Goal: Task Accomplishment & Management: Use online tool/utility

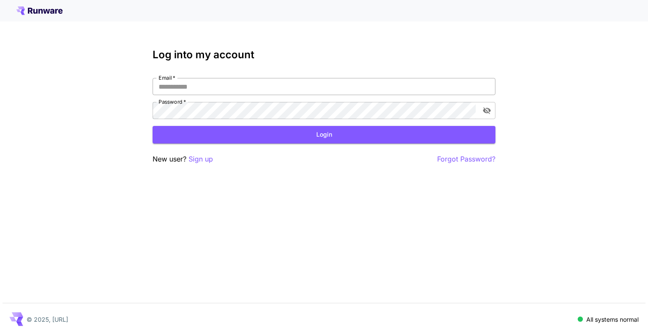
click at [277, 90] on input "Email   *" at bounding box center [324, 86] width 343 height 17
type input "**********"
click button "Login" at bounding box center [324, 135] width 343 height 18
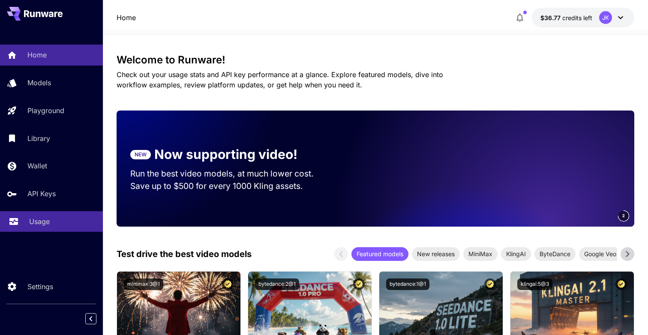
click at [64, 199] on div "API Keys" at bounding box center [61, 194] width 69 height 10
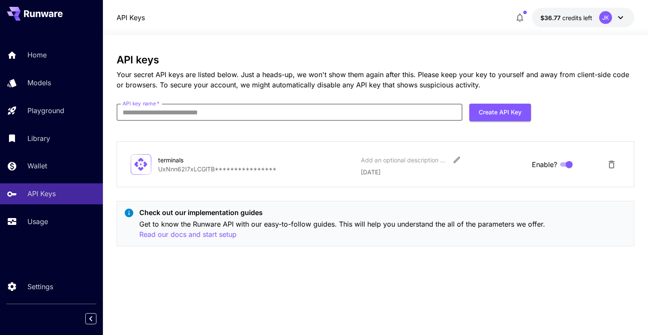
click at [404, 111] on input "API key name   *" at bounding box center [290, 112] width 346 height 17
type input "***"
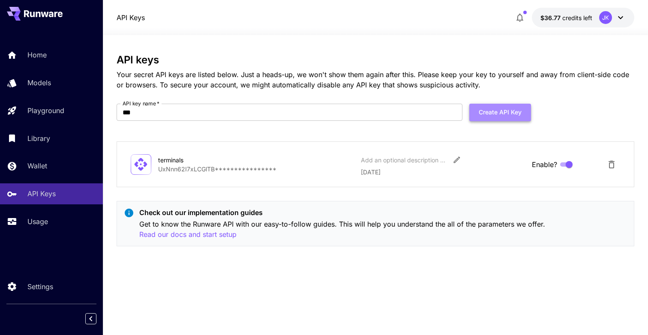
click at [509, 116] on button "Create API Key" at bounding box center [501, 113] width 62 height 18
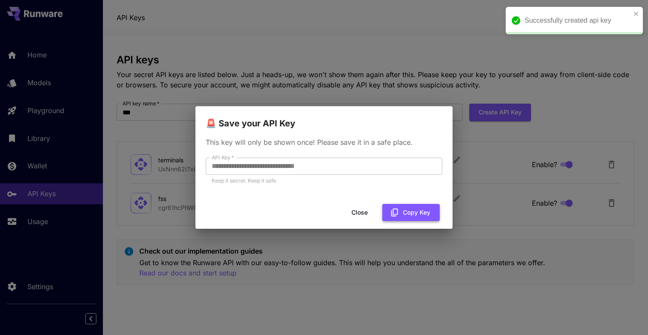
click at [406, 207] on button "Copy Key" at bounding box center [411, 213] width 57 height 18
click at [227, 278] on div "**********" at bounding box center [324, 167] width 648 height 335
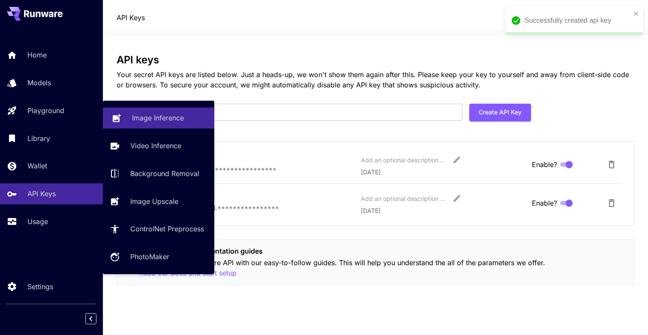
click at [144, 121] on p "Image Inference" at bounding box center [158, 118] width 52 height 10
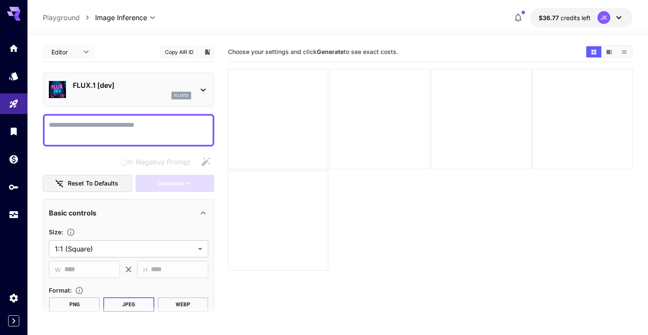
click at [185, 48] on button "Copy AIR ID" at bounding box center [179, 52] width 39 height 12
click at [295, 110] on div at bounding box center [278, 119] width 100 height 100
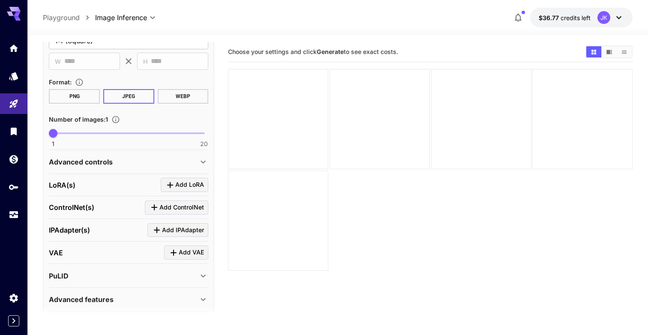
scroll to position [238, 0]
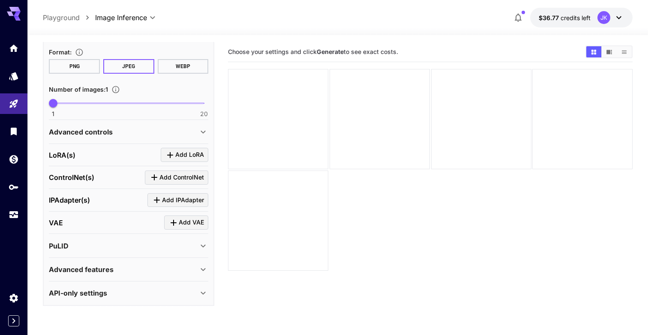
click at [180, 301] on div "API-only settings" at bounding box center [129, 293] width 160 height 21
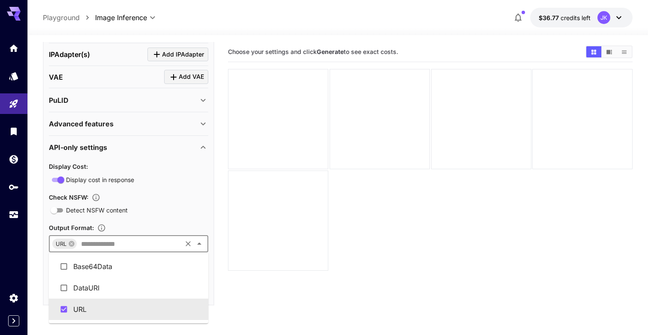
click at [139, 240] on input "text" at bounding box center [129, 244] width 103 height 12
click at [138, 240] on input "text" at bounding box center [129, 244] width 103 height 12
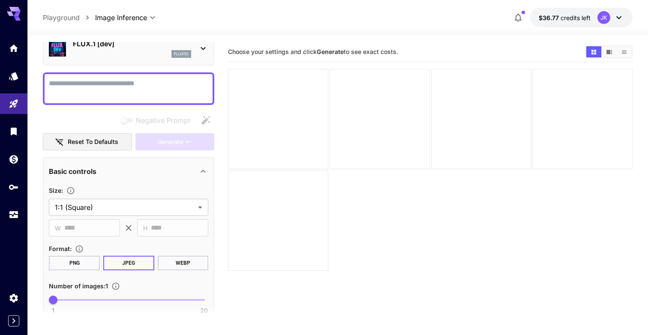
scroll to position [0, 0]
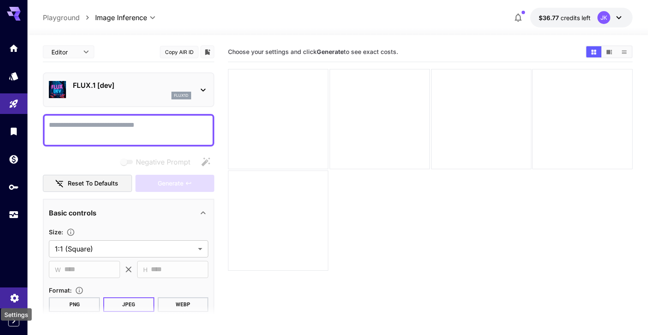
click at [11, 300] on icon "Settings" at bounding box center [14, 296] width 10 height 10
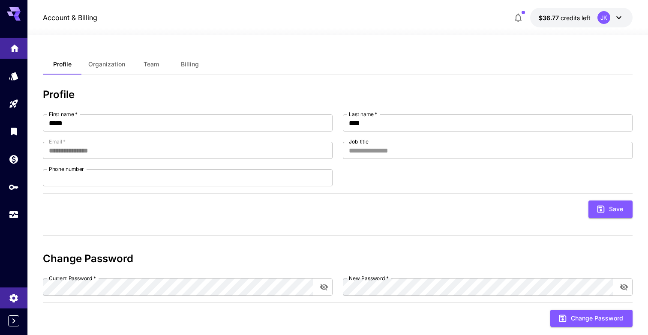
click at [13, 54] on link at bounding box center [13, 48] width 27 height 21
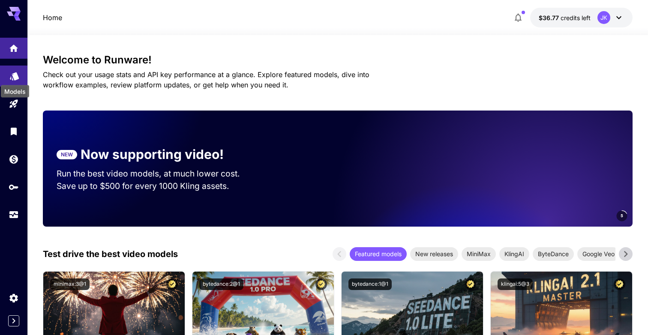
click at [12, 75] on icon "Models" at bounding box center [14, 74] width 10 height 10
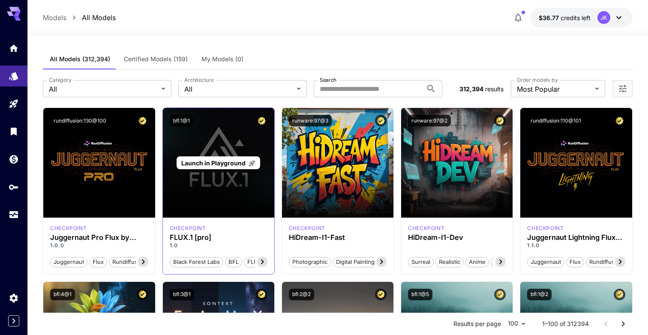
click at [217, 152] on div "Launch in Playground" at bounding box center [218, 163] width 111 height 110
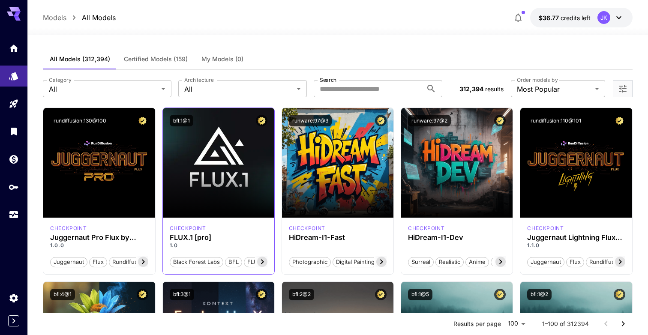
click at [257, 259] on icon at bounding box center [262, 262] width 10 height 10
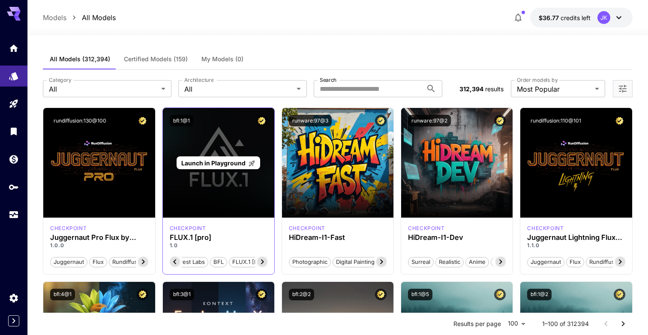
click at [209, 193] on div "Launch in Playground" at bounding box center [218, 163] width 111 height 110
click at [211, 164] on span "Launch in Playground" at bounding box center [213, 163] width 64 height 7
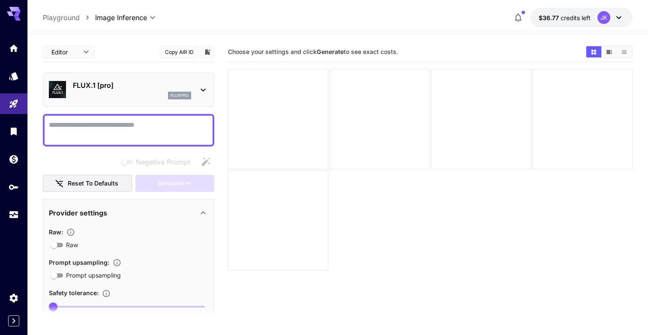
click at [191, 51] on button "Copy AIR ID" at bounding box center [179, 52] width 39 height 12
copy p "FLUX.1 [pro]"
drag, startPoint x: 126, startPoint y: 85, endPoint x: 72, endPoint y: 86, distance: 53.2
click at [73, 86] on p "FLUX.1 [pro]" at bounding box center [132, 85] width 118 height 10
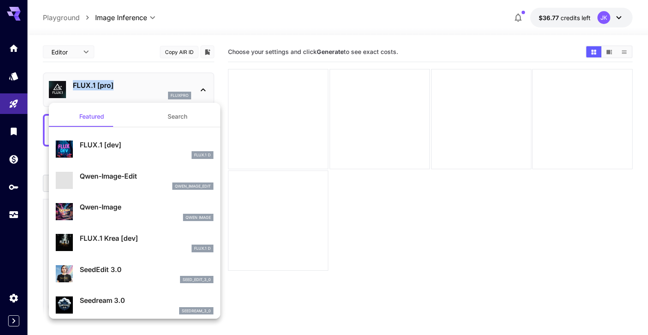
drag, startPoint x: 72, startPoint y: 86, endPoint x: 201, endPoint y: 245, distance: 204.7
click at [75, 86] on div at bounding box center [324, 167] width 648 height 335
